Goal: Find specific page/section: Find specific page/section

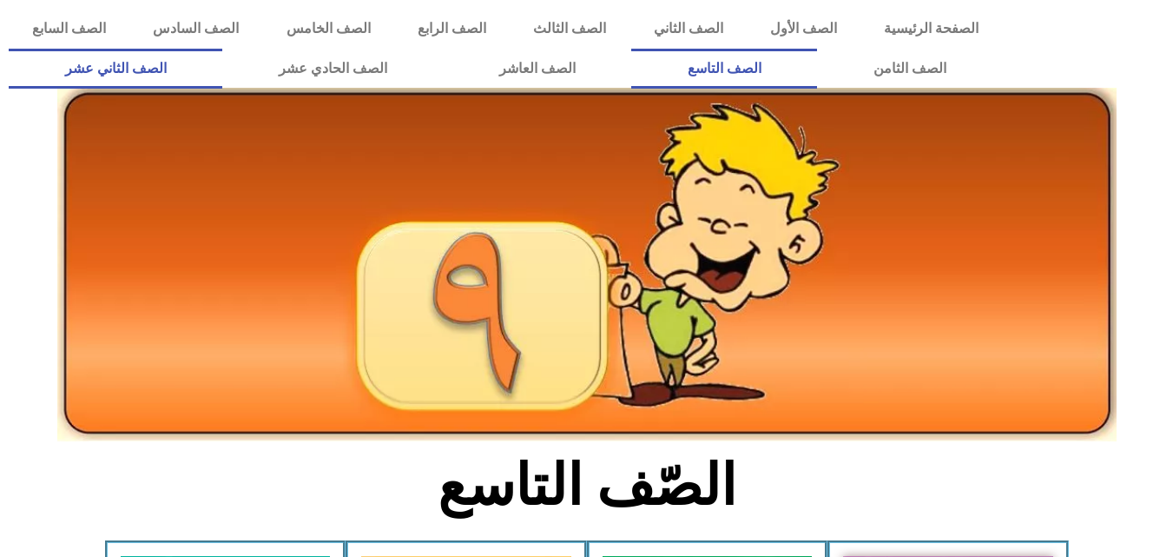
click at [222, 87] on link "الصف الثاني عشر" at bounding box center [116, 69] width 214 height 40
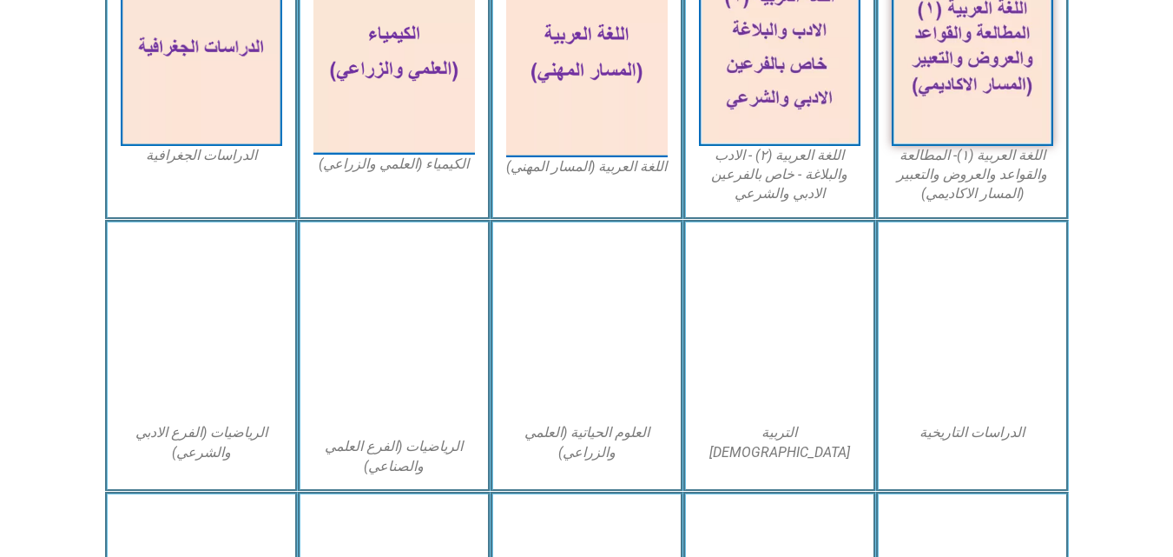
scroll to position [589, 0]
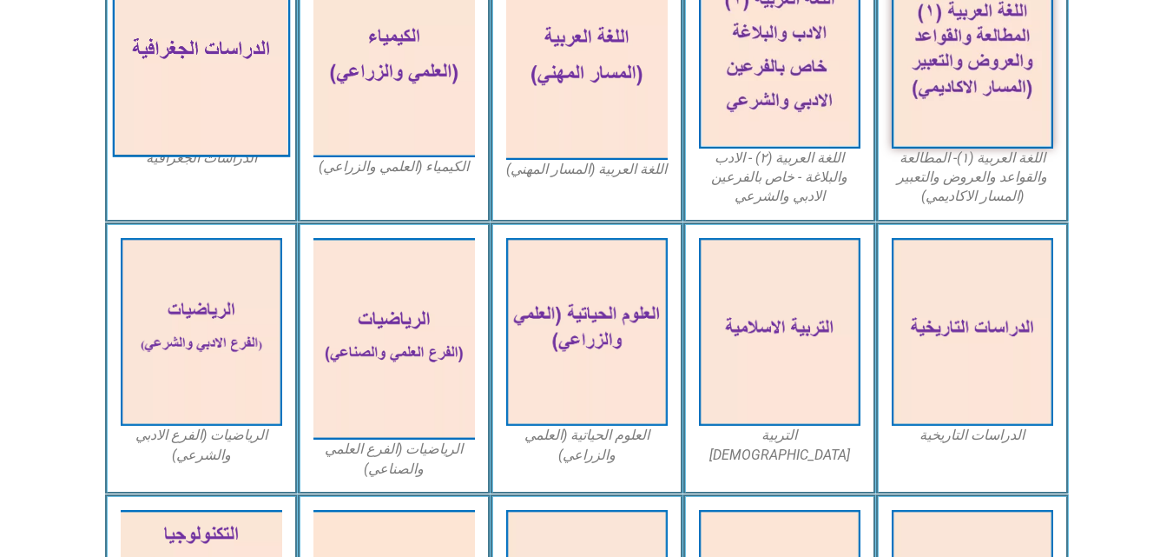
click at [181, 62] on img at bounding box center [201, 53] width 178 height 207
click at [181, 63] on img at bounding box center [201, 53] width 178 height 207
click at [182, 50] on img at bounding box center [201, 53] width 178 height 207
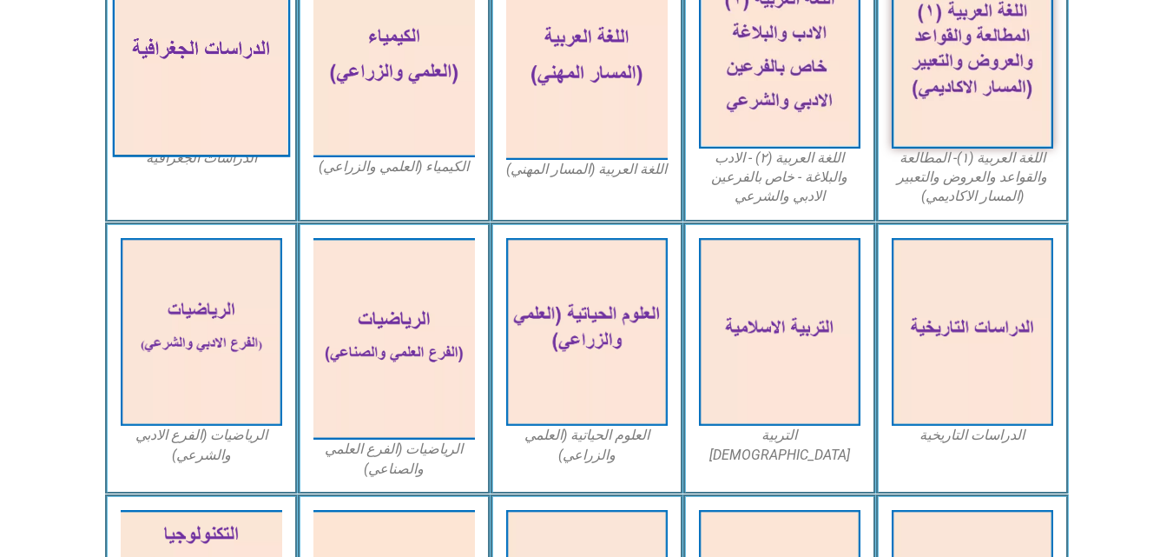
click at [182, 50] on img at bounding box center [201, 53] width 178 height 207
click at [185, 63] on img at bounding box center [201, 53] width 178 height 207
